Goal: Navigation & Orientation: Find specific page/section

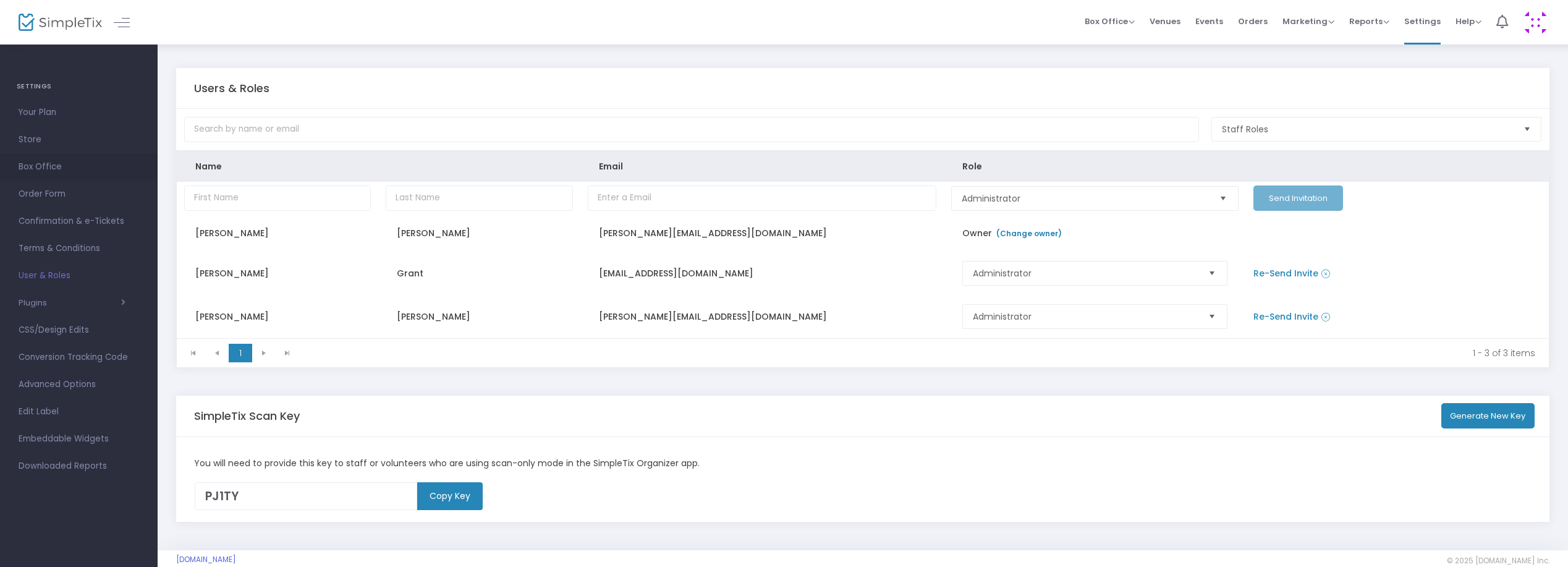
click at [53, 170] on span "Box Office" at bounding box center [79, 167] width 120 height 16
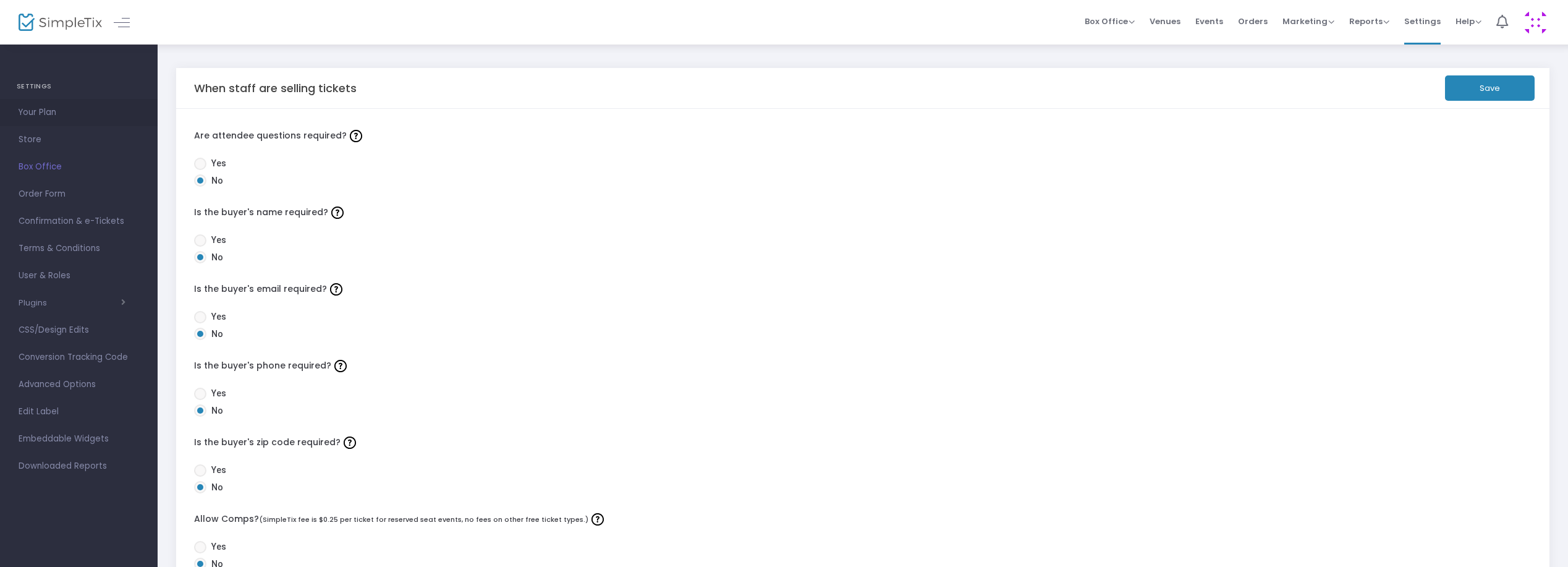
click at [43, 115] on span "Your Plan" at bounding box center [79, 112] width 120 height 16
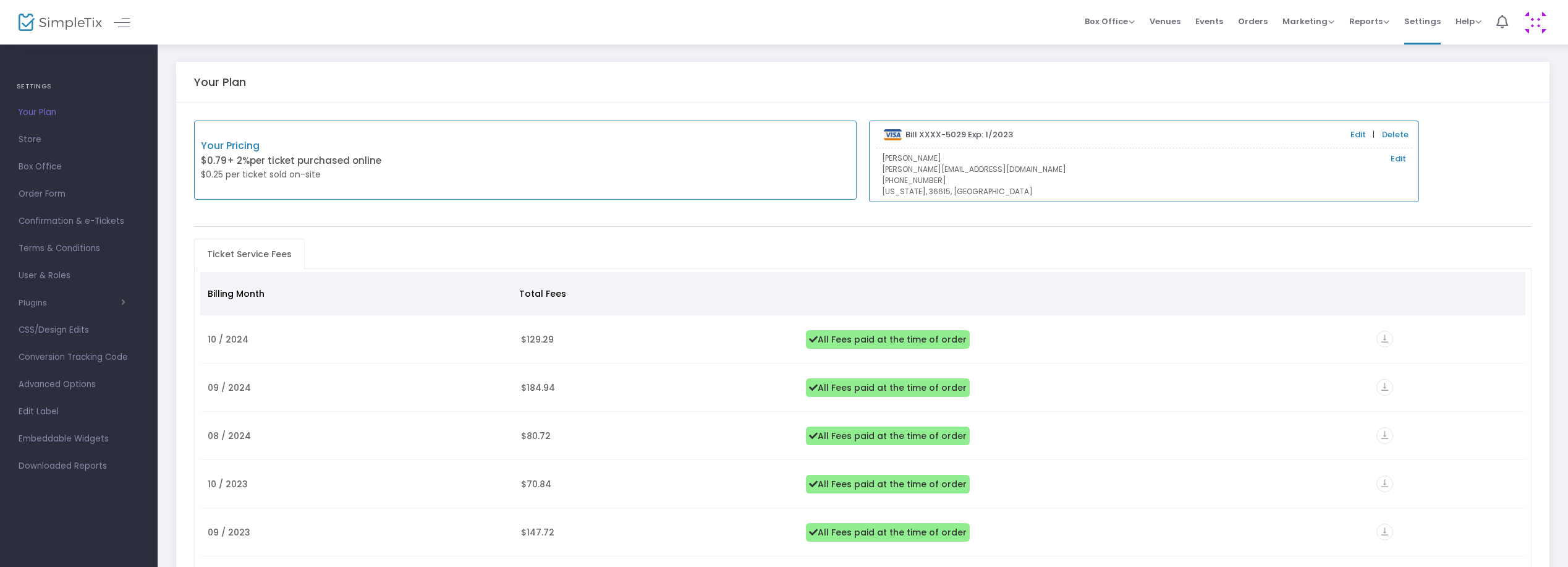
click at [47, 21] on img at bounding box center [60, 23] width 84 height 18
